Goal: Task Accomplishment & Management: Use online tool/utility

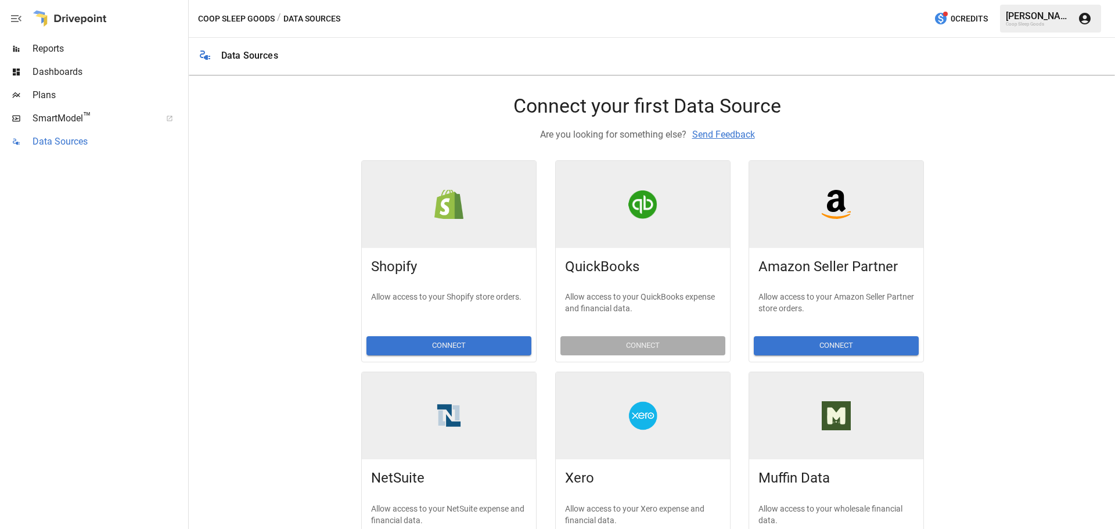
click at [82, 142] on span "Data Sources" at bounding box center [109, 142] width 153 height 14
click at [852, 353] on button "Connect" at bounding box center [836, 345] width 165 height 19
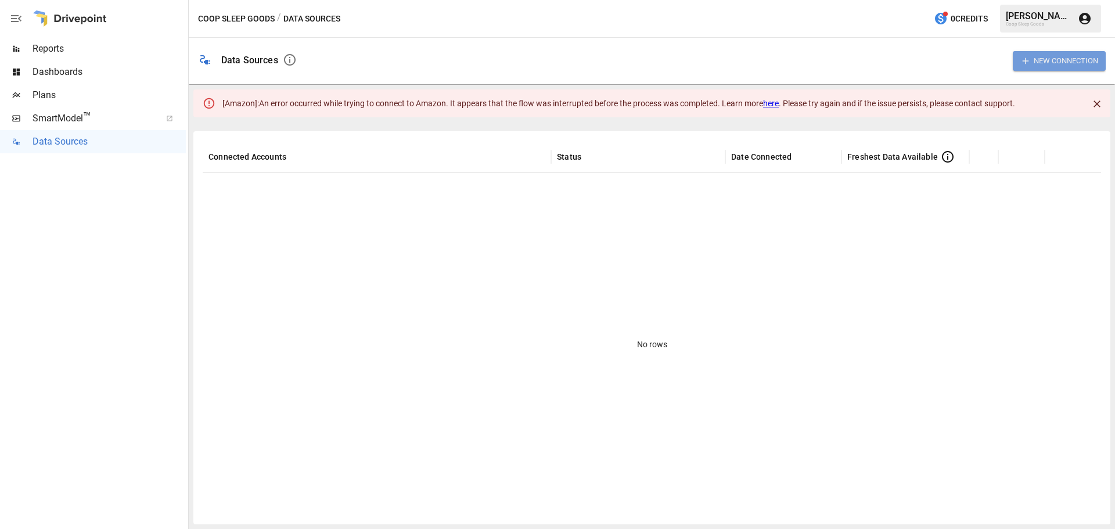
click at [1058, 66] on button "New Connection" at bounding box center [1059, 60] width 93 height 19
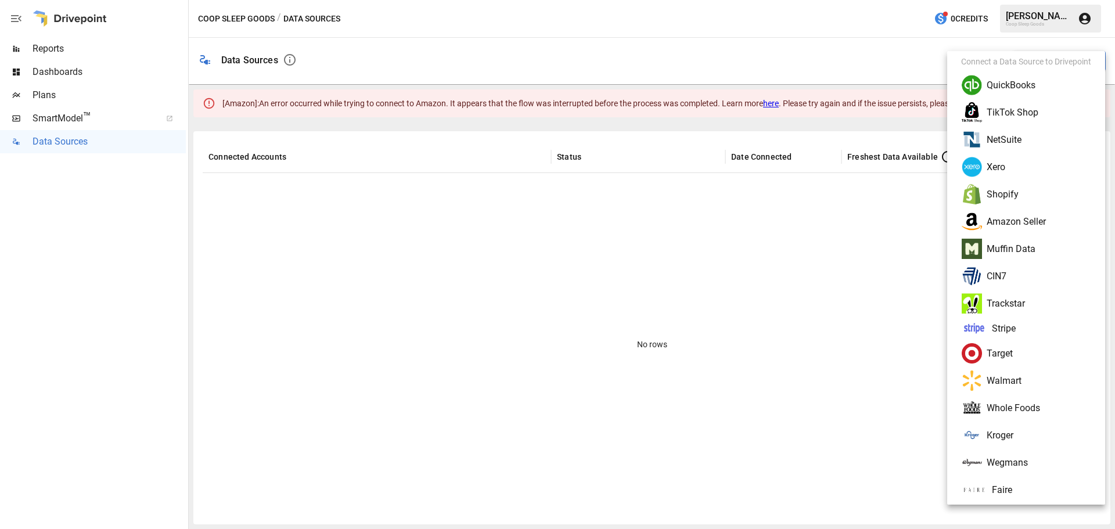
click at [1008, 223] on li "Amazon Seller" at bounding box center [1026, 221] width 149 height 27
